Goal: Task Accomplishment & Management: Complete application form

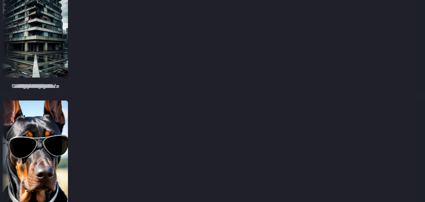
scroll to position [827, 0]
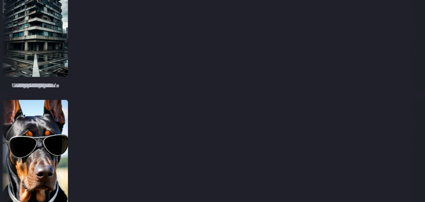
click at [130, 58] on img at bounding box center [97, 23] width 65 height 105
click at [134, 58] on img at bounding box center [101, 23] width 65 height 105
click at [112, 85] on span "epiCRealism" at bounding box center [96, 86] width 31 height 8
click at [112, 85] on span "epiCRealism" at bounding box center [97, 86] width 31 height 8
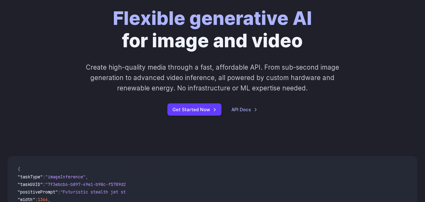
scroll to position [59, 0]
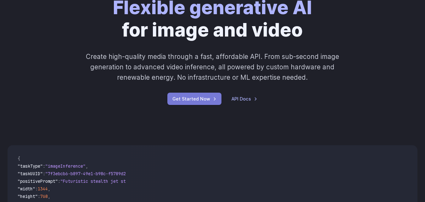
click at [203, 102] on link "Get Started Now" at bounding box center [195, 99] width 54 height 12
